Goal: Navigation & Orientation: Find specific page/section

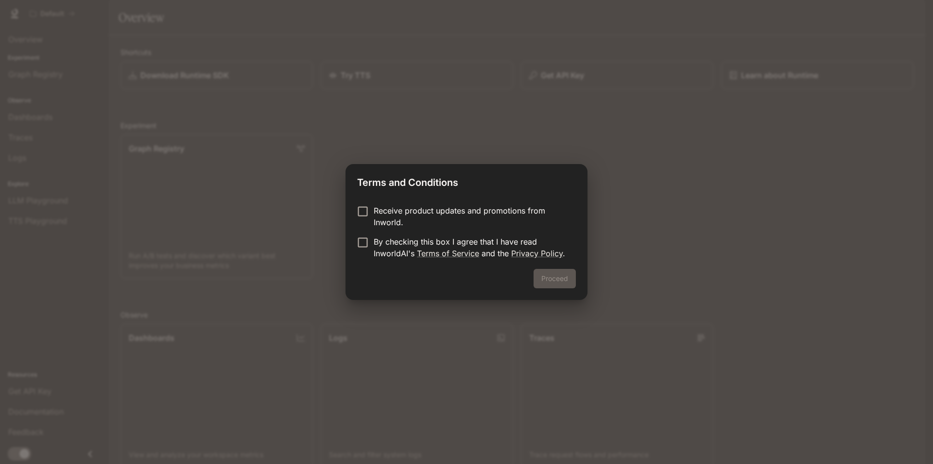
drag, startPoint x: 389, startPoint y: 217, endPoint x: 386, endPoint y: 225, distance: 8.5
click at [389, 217] on p "Receive product updates and promotions from Inworld." at bounding box center [471, 216] width 194 height 23
click at [376, 252] on p "By checking this box I agree that I have read InworldAI's Terms of Service and …" at bounding box center [471, 247] width 194 height 23
click at [550, 275] on button "Proceed" at bounding box center [554, 278] width 42 height 19
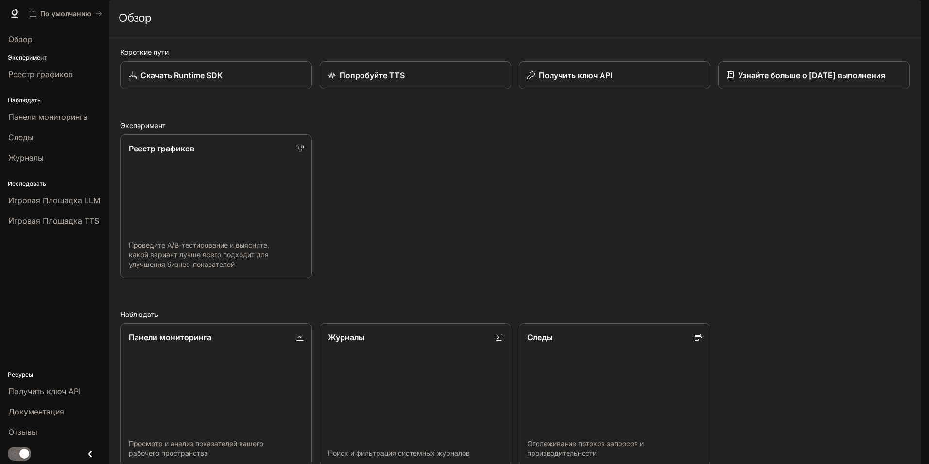
click at [468, 212] on div "Реестр графиков Проведите A/B-тестирование и выясните, какой вариант лучше всег…" at bounding box center [511, 203] width 797 height 152
click at [24, 34] on span "Обзор" at bounding box center [20, 40] width 24 height 12
click at [77, 70] on div "Реестр графиков" at bounding box center [54, 74] width 92 height 12
